Goal: Task Accomplishment & Management: Use online tool/utility

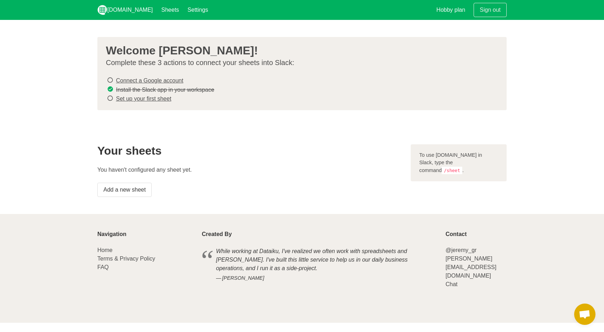
click at [157, 79] on link "Connect a Google account" at bounding box center [149, 80] width 67 height 6
click at [128, 185] on link "Add a new sheet" at bounding box center [124, 190] width 54 height 14
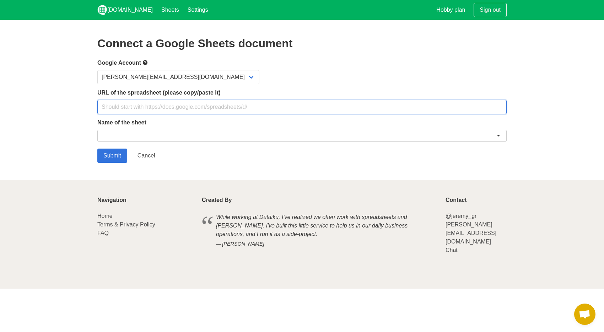
click at [138, 109] on input "text" at bounding box center [301, 107] width 409 height 14
paste input "https://docs.google.com/spreadsheets/d/10vJqggXqWGZV7Rfwn7GPbbypt1SHCKjoux2EzhY…"
type input "[URL][DOMAIN_NAME]"
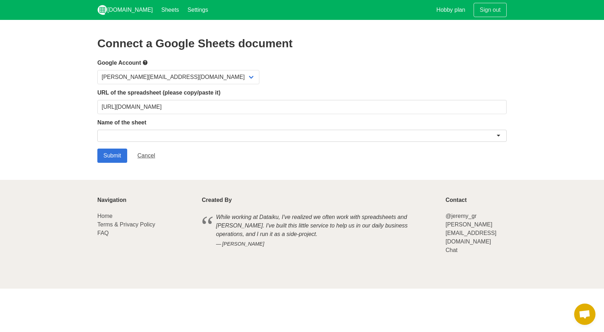
click at [190, 137] on div at bounding box center [301, 136] width 409 height 12
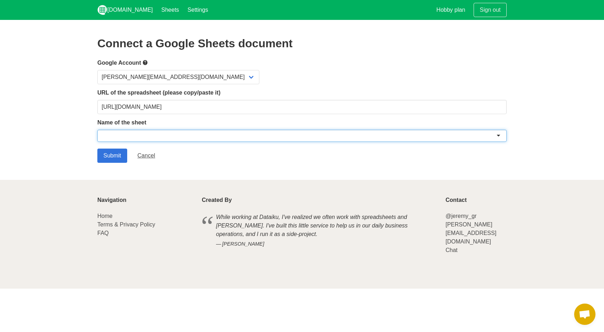
click at [248, 136] on div at bounding box center [301, 136] width 409 height 12
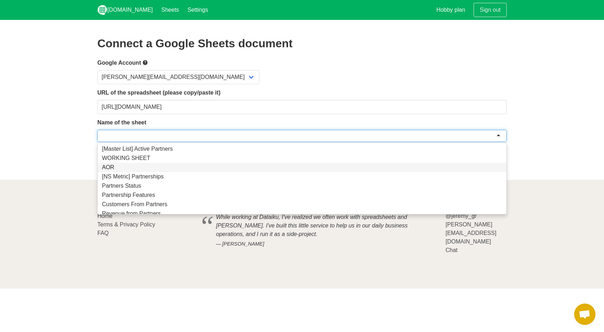
scroll to position [36, 0]
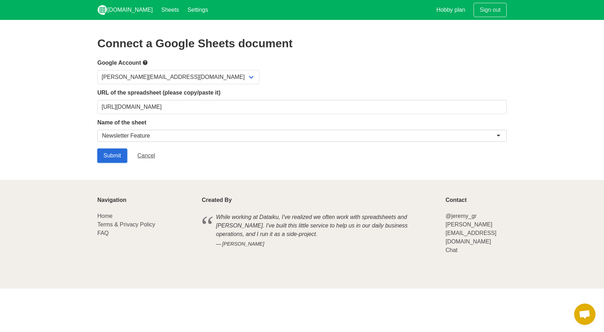
click at [117, 154] on input "Submit" at bounding box center [112, 155] width 30 height 14
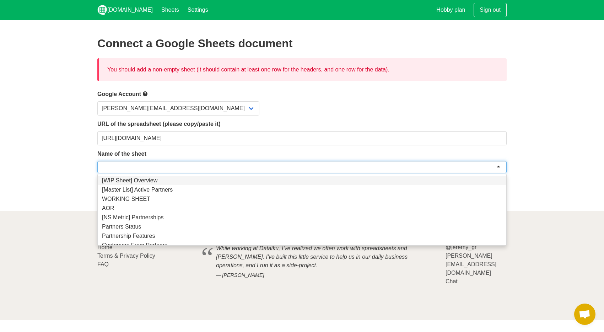
click at [251, 162] on div at bounding box center [301, 167] width 409 height 12
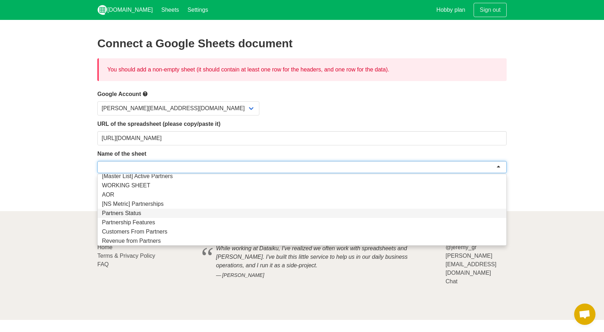
scroll to position [53, 0]
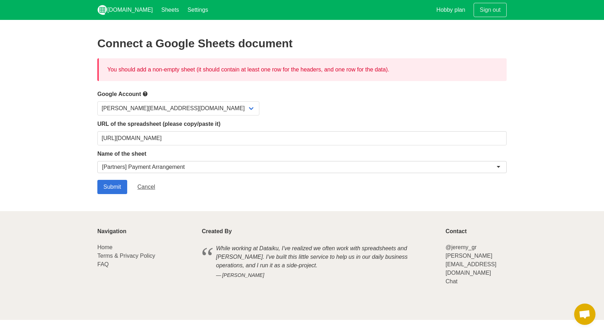
click at [146, 167] on div "[Partners] Payment Arrangement" at bounding box center [143, 166] width 83 height 7
click at [120, 182] on input "Submit" at bounding box center [112, 187] width 30 height 14
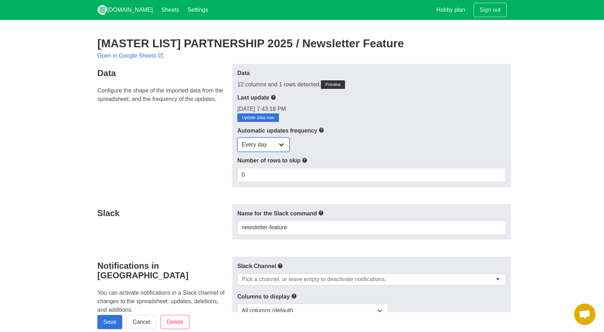
click at [261, 142] on select "Every day Every hour Every 30 min Every 15 min" at bounding box center [263, 144] width 52 height 14
click at [237, 137] on select "Every day Every hour Every 30 min Every 15 min" at bounding box center [263, 144] width 52 height 14
click at [283, 170] on input "0" at bounding box center [371, 175] width 269 height 14
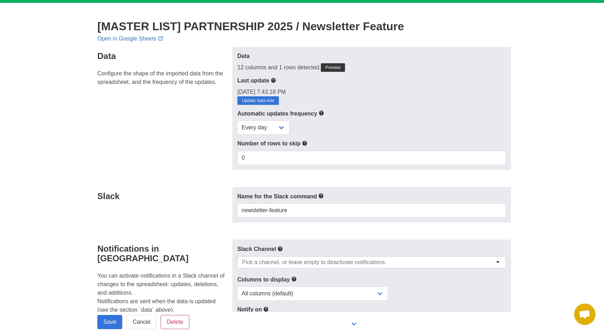
scroll to position [34, 0]
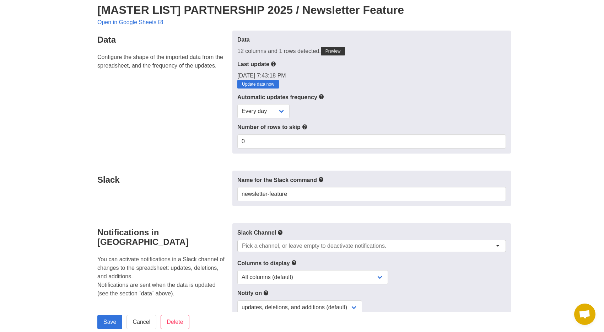
click at [191, 169] on form "Data Configure the shape of the imported data from the spreadsheet, and the fre…" at bounding box center [301, 306] width 409 height 551
drag, startPoint x: 319, startPoint y: 197, endPoint x: 214, endPoint y: 196, distance: 105.5
click at [214, 196] on div "Slack Name for the Slack command newsletter-feature" at bounding box center [302, 188] width 418 height 36
click at [213, 196] on div "Slack" at bounding box center [162, 188] width 139 height 36
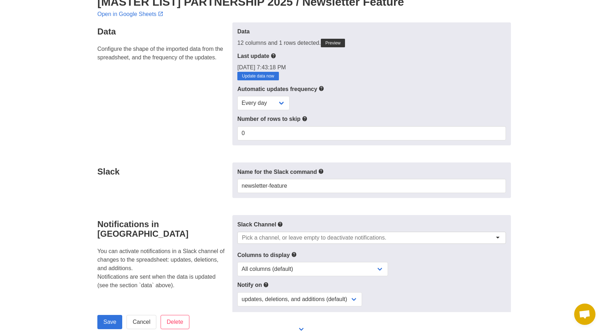
scroll to position [96, 0]
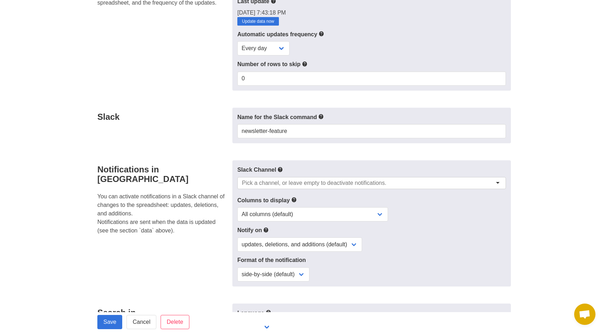
click at [347, 180] on input "select-one" at bounding box center [316, 182] width 149 height 7
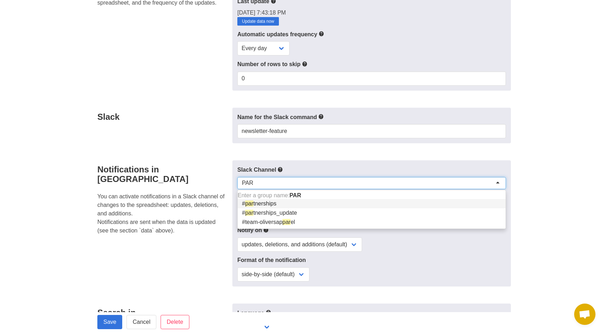
type input "PART"
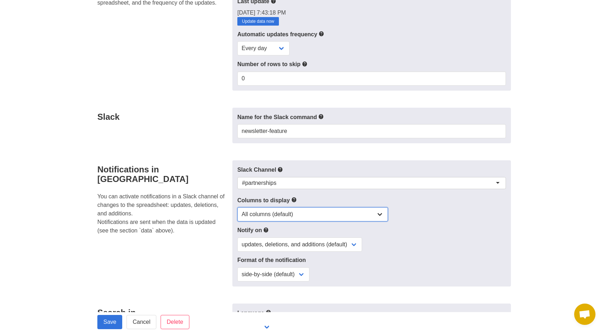
click at [313, 211] on select "All columns (default) Only columns with modified values Columns with modified v…" at bounding box center [312, 214] width 151 height 14
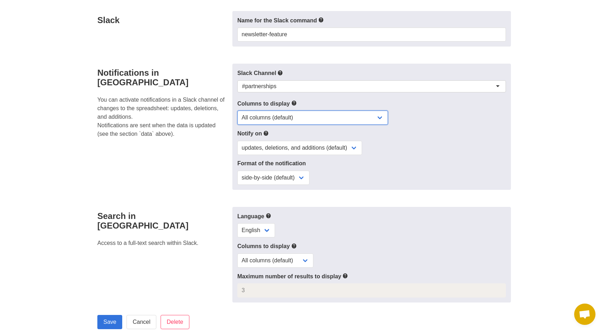
scroll to position [231, 0]
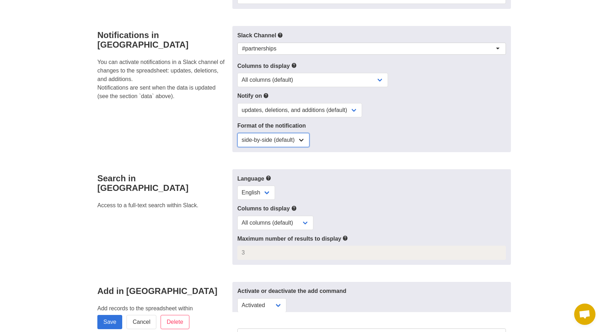
click at [273, 135] on select "side-by-side (default) single column" at bounding box center [273, 140] width 72 height 14
select select "one_column"
click at [237, 133] on select "side-by-side (default) single column" at bounding box center [273, 140] width 72 height 14
click at [276, 138] on select "side-by-side (default) single column" at bounding box center [273, 140] width 72 height 14
click at [237, 133] on select "side-by-side (default) single column" at bounding box center [273, 140] width 72 height 14
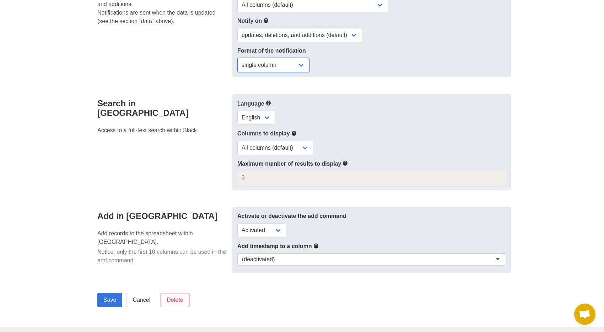
scroll to position [401, 0]
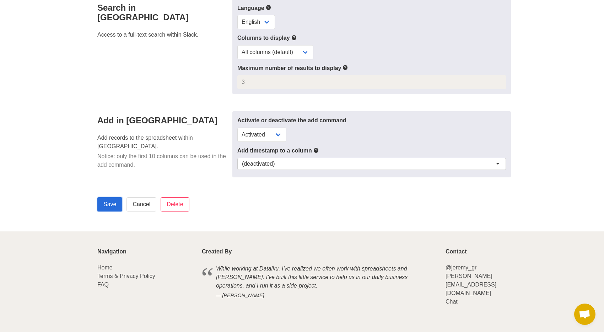
click at [110, 197] on input "Save" at bounding box center [109, 204] width 25 height 14
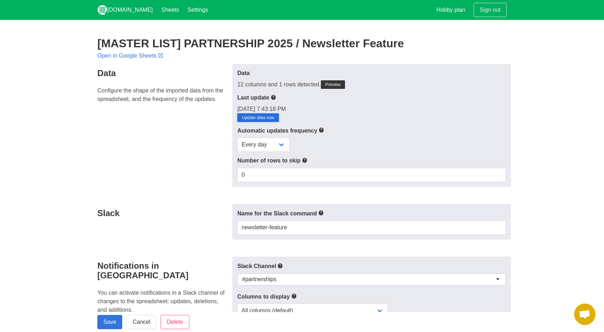
click at [270, 114] on link "Update data now" at bounding box center [258, 117] width 42 height 9
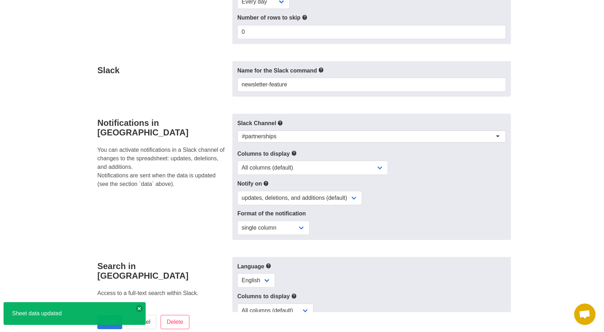
scroll to position [219, 0]
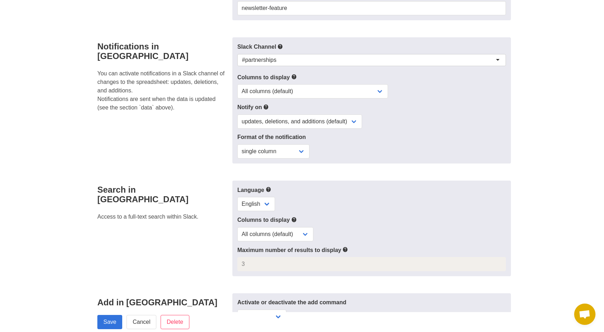
click at [139, 308] on button at bounding box center [139, 308] width 7 height 7
click at [108, 320] on input "Save" at bounding box center [109, 322] width 25 height 14
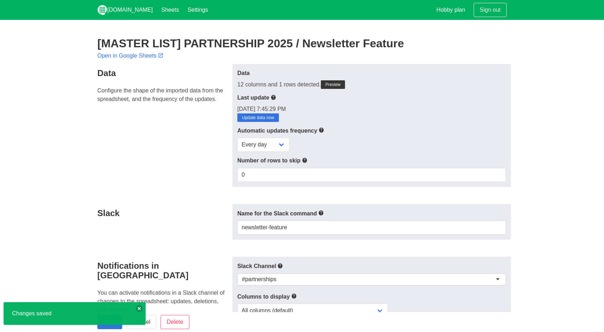
scroll to position [61, 0]
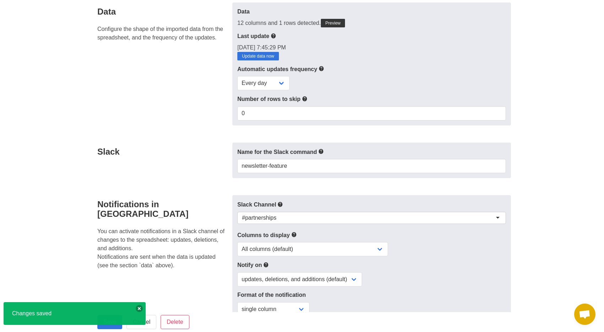
click at [140, 307] on button at bounding box center [139, 308] width 7 height 7
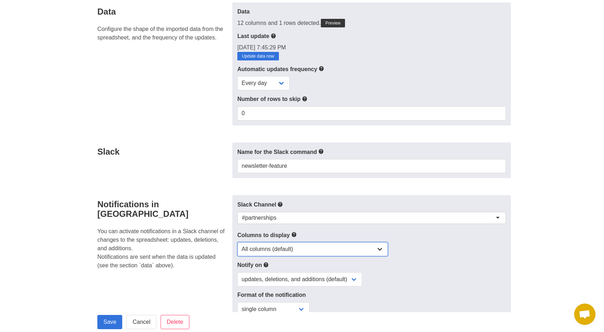
click at [277, 248] on select "All columns (default) Only columns with modified values Columns with modified v…" at bounding box center [312, 249] width 151 height 14
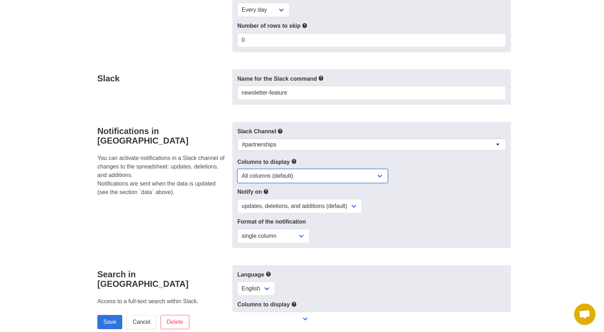
scroll to position [135, 0]
click at [270, 214] on div "Slack Channel #partnerships #partnerships Columns to display All columns (defau…" at bounding box center [371, 184] width 278 height 126
click at [269, 200] on select "updates, deletions, and additions (default) updates only updates and additions …" at bounding box center [299, 206] width 125 height 14
select select "updates"
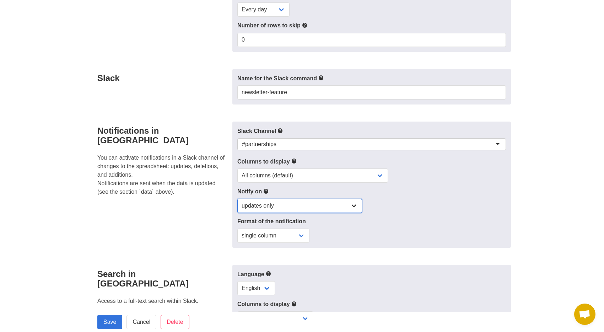
click at [237, 199] on select "updates, deletions, and additions (default) updates only updates and additions …" at bounding box center [299, 206] width 125 height 14
click at [108, 326] on input "Save" at bounding box center [109, 322] width 25 height 14
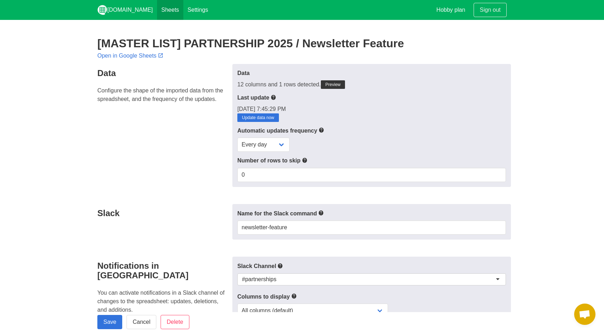
click at [157, 8] on link "Sheets" at bounding box center [170, 10] width 26 height 20
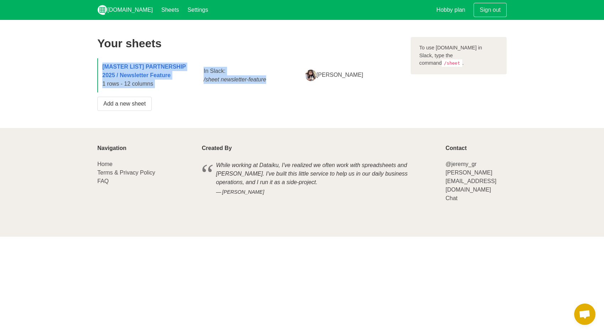
drag, startPoint x: 277, startPoint y: 78, endPoint x: 193, endPoint y: 79, distance: 83.8
click at [193, 79] on div "[MASTER LIST] PARTNERSHIP 2025 / Newsletter Feature 1 rows - 12 columns In Slac…" at bounding box center [249, 75] width 305 height 34
click at [193, 79] on div "[MASTER LIST] PARTNERSHIP 2025 / Newsletter Feature 1 rows - 12 columns" at bounding box center [148, 75] width 101 height 34
drag, startPoint x: 202, startPoint y: 80, endPoint x: 270, endPoint y: 81, distance: 67.9
click at [270, 81] on div "In Slack: /sheet newsletter-feature" at bounding box center [249, 76] width 101 height 26
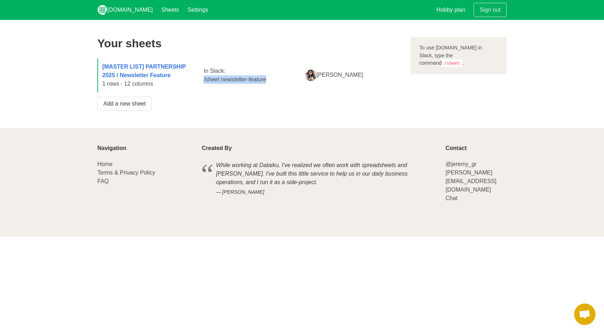
copy icon "/sheet newsletter-feature"
click at [240, 83] on div "In Slack: /sheet newsletter-feature" at bounding box center [249, 76] width 101 height 26
click at [236, 81] on icon "/sheet newsletter-feature" at bounding box center [235, 79] width 63 height 6
drag, startPoint x: 284, startPoint y: 78, endPoint x: 187, endPoint y: 79, distance: 97.3
click at [187, 79] on div "[MASTER LIST] PARTNERSHIP 2025 / Newsletter Feature 1 rows - 12 columns In Slac…" at bounding box center [249, 75] width 305 height 34
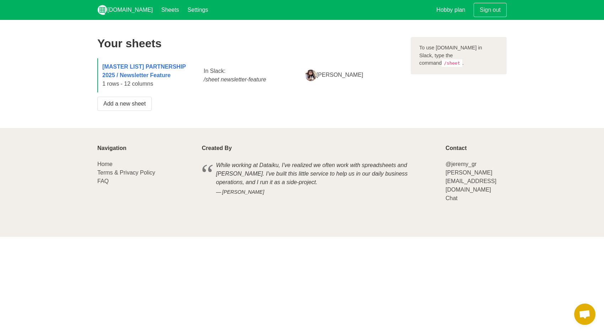
click at [209, 80] on icon "/sheet newsletter-feature" at bounding box center [235, 79] width 63 height 6
drag, startPoint x: 197, startPoint y: 82, endPoint x: 270, endPoint y: 82, distance: 72.1
click at [270, 82] on div "[MASTER LIST] PARTNERSHIP 2025 / Newsletter Feature 1 rows - 12 columns In Slac…" at bounding box center [249, 75] width 305 height 34
click at [132, 10] on link "[DOMAIN_NAME]" at bounding box center [125, 10] width 64 height 20
drag, startPoint x: 285, startPoint y: 82, endPoint x: 201, endPoint y: 81, distance: 83.5
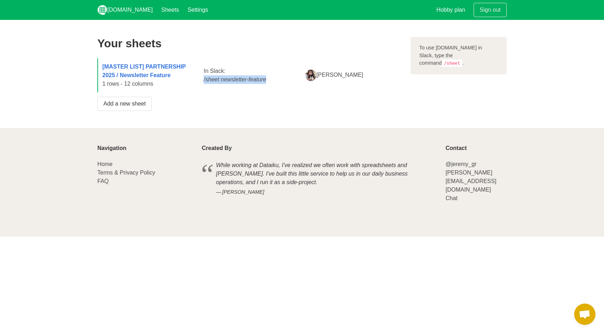
click at [201, 81] on div "In Slack: /sheet newsletter-feature" at bounding box center [249, 76] width 101 height 26
copy icon "/sheet newsletter-feature"
click at [381, 98] on p "Add a new sheet" at bounding box center [249, 104] width 305 height 14
click at [194, 7] on link "Settings" at bounding box center [197, 10] width 29 height 20
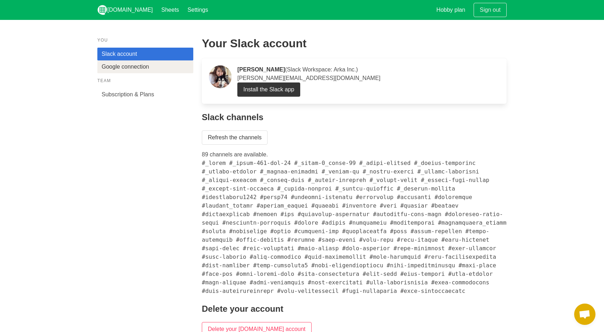
click at [147, 69] on link "Google connection" at bounding box center [145, 66] width 96 height 13
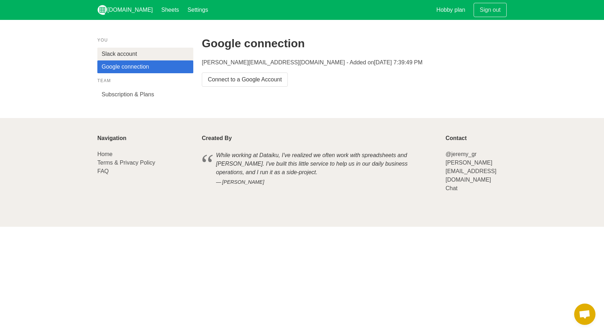
click at [155, 54] on link "Slack account" at bounding box center [145, 54] width 96 height 13
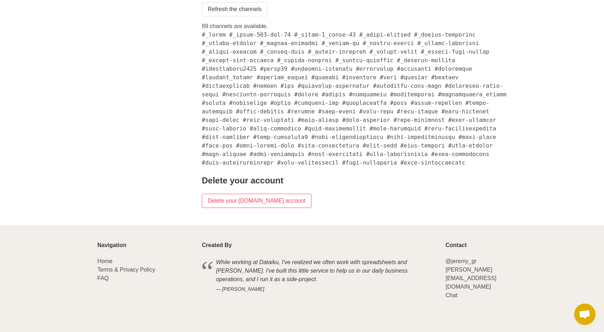
scroll to position [130, 0]
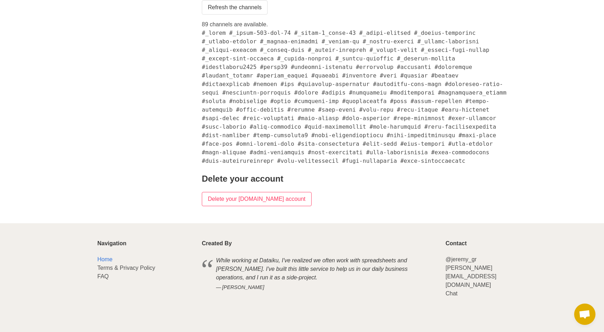
click at [105, 262] on link "Home" at bounding box center [104, 259] width 15 height 6
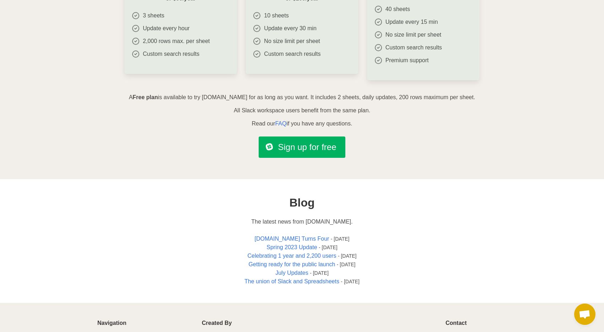
scroll to position [668, 0]
click at [278, 123] on link "FAQ" at bounding box center [280, 123] width 11 height 6
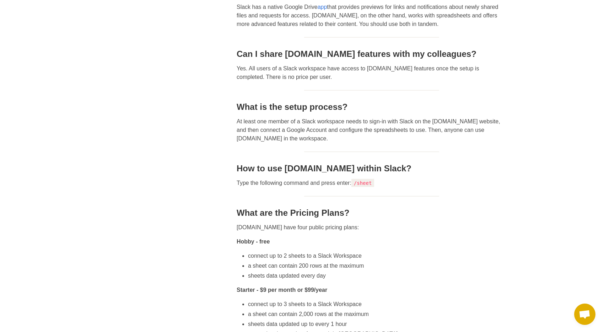
scroll to position [181, 0]
